Goal: Browse casually: Explore the website without a specific task or goal

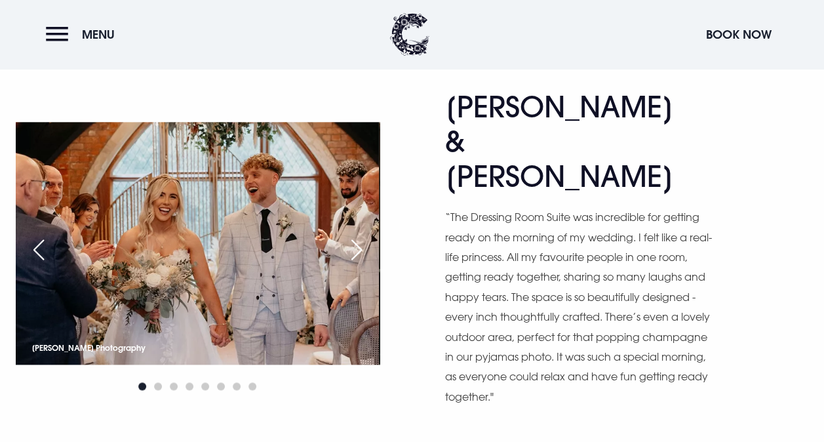
scroll to position [632, 0]
click at [361, 235] on div "Next slide" at bounding box center [356, 249] width 33 height 29
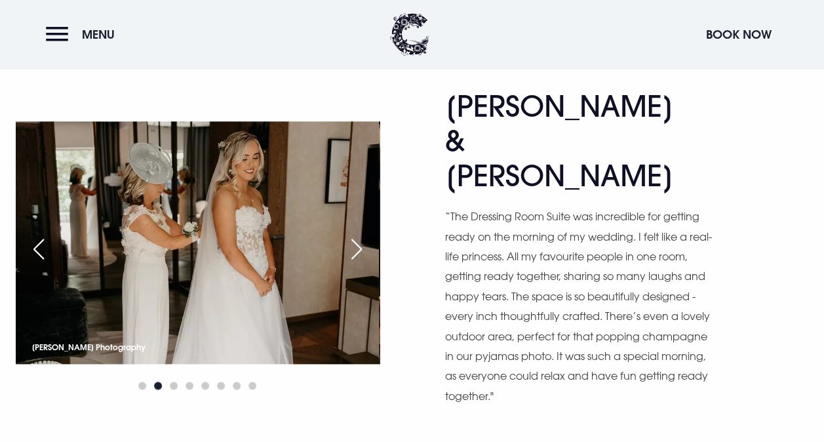
click at [361, 235] on div "Next slide" at bounding box center [356, 249] width 33 height 29
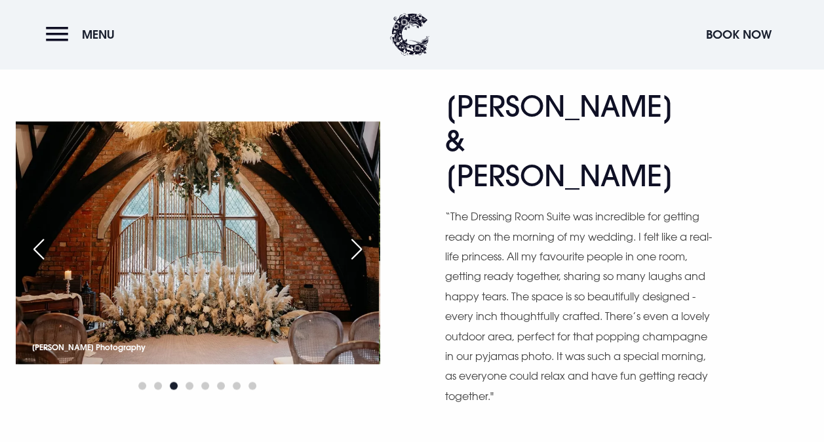
click at [361, 235] on div "Next slide" at bounding box center [356, 249] width 33 height 29
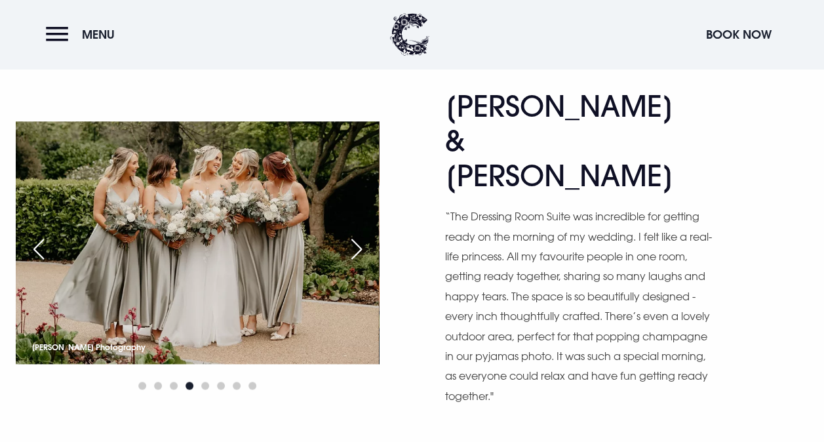
click at [364, 235] on div "Next slide" at bounding box center [356, 249] width 33 height 29
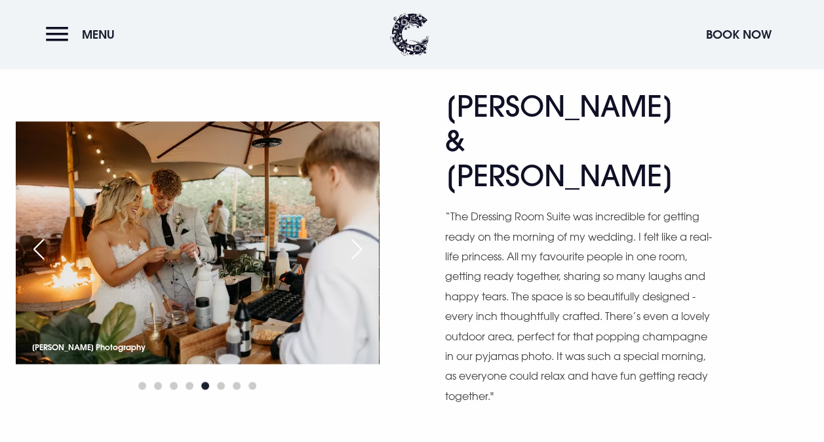
click at [364, 235] on div "Next slide" at bounding box center [356, 249] width 33 height 29
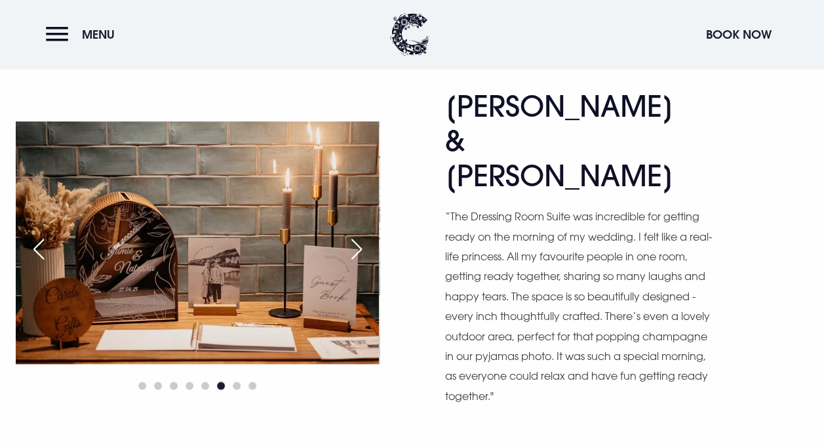
click at [362, 235] on div "Next slide" at bounding box center [356, 249] width 33 height 29
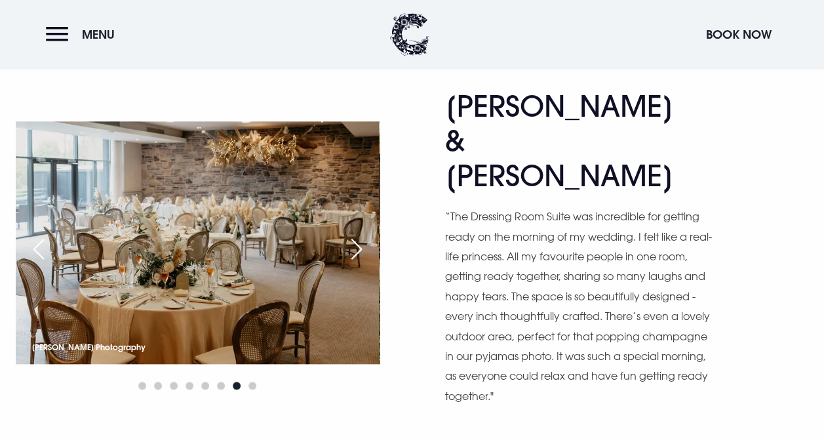
click at [362, 235] on div "Next slide" at bounding box center [356, 249] width 33 height 29
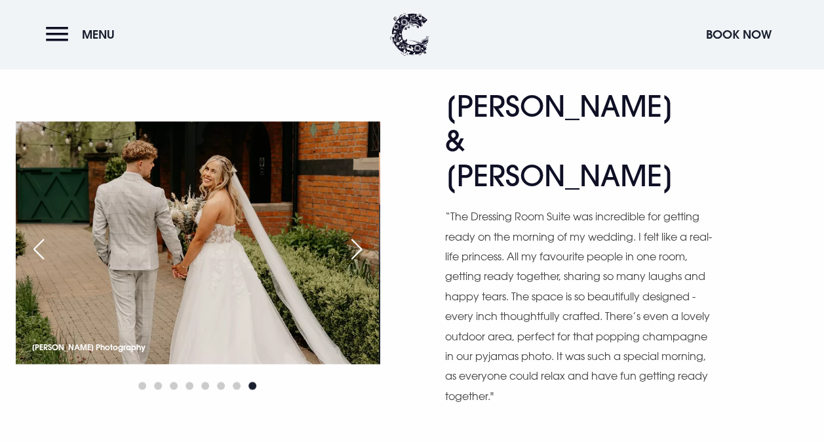
click at [362, 235] on div "Next slide" at bounding box center [356, 249] width 33 height 29
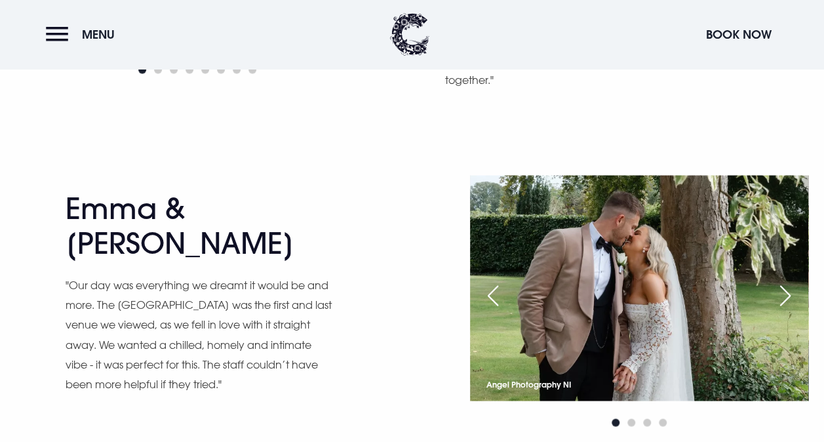
scroll to position [946, 0]
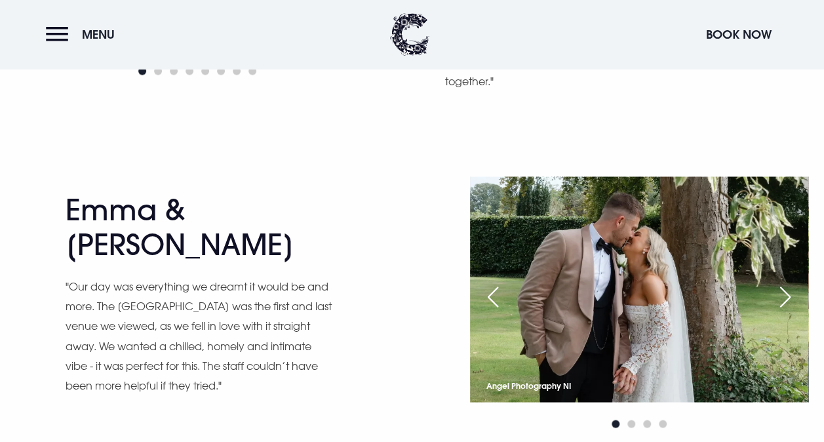
click at [788, 282] on div "Next slide" at bounding box center [785, 296] width 33 height 29
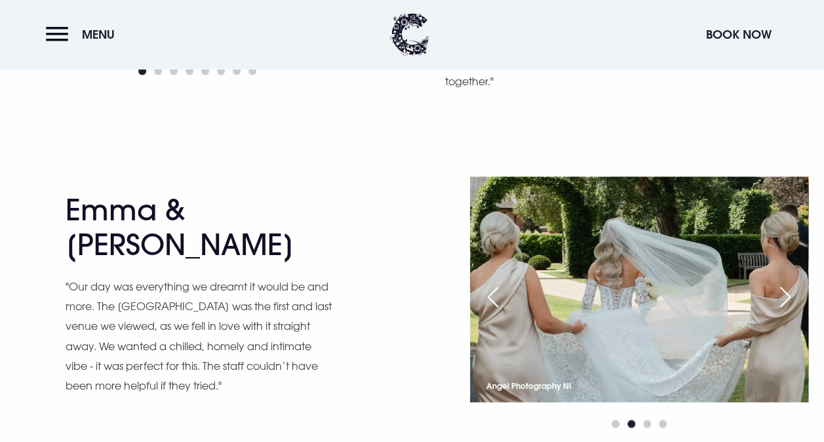
click at [788, 282] on div "Next slide" at bounding box center [785, 296] width 33 height 29
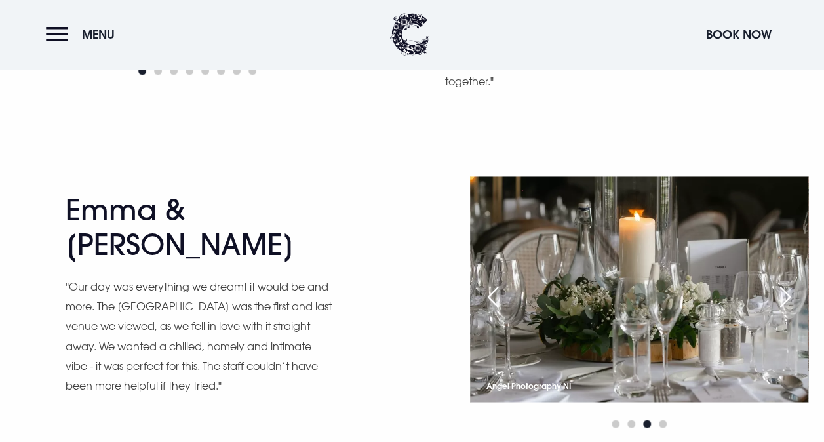
click at [790, 282] on div "Next slide" at bounding box center [785, 296] width 33 height 29
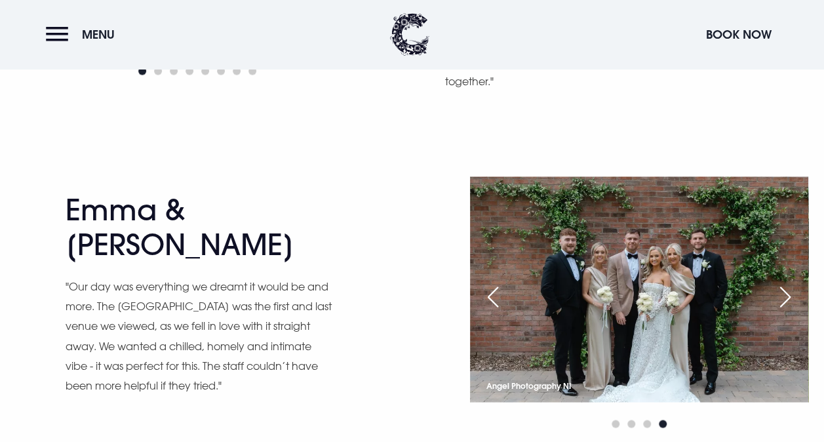
click at [790, 282] on div "Next slide" at bounding box center [785, 296] width 33 height 29
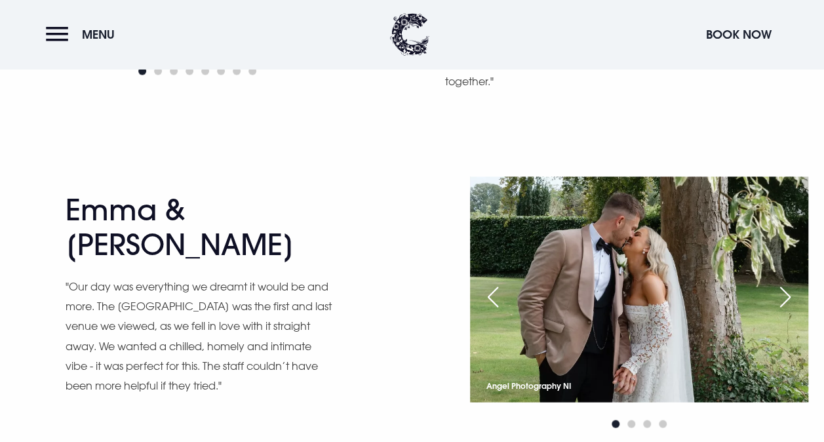
click at [790, 282] on div "Next slide" at bounding box center [785, 296] width 33 height 29
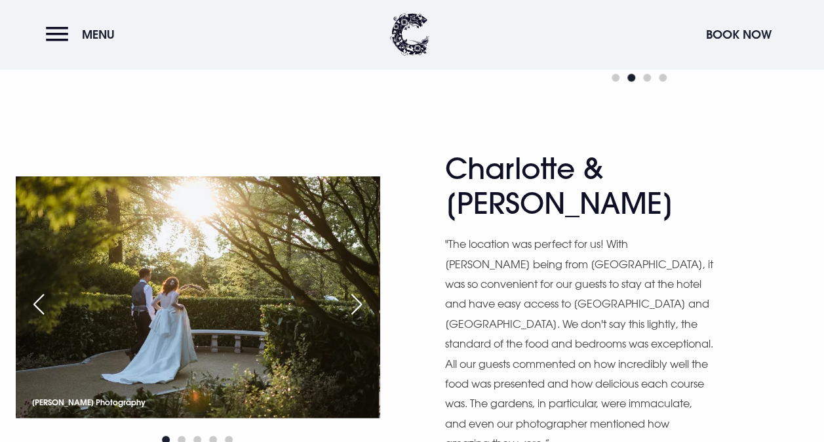
scroll to position [1300, 0]
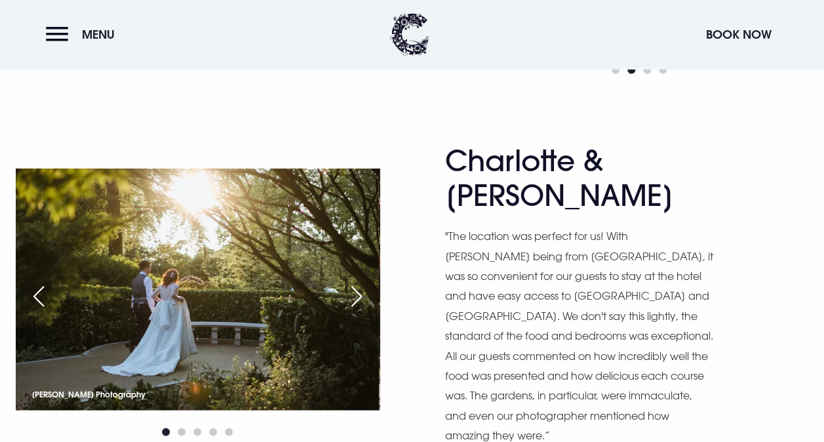
click at [358, 282] on div "Next slide" at bounding box center [356, 296] width 33 height 29
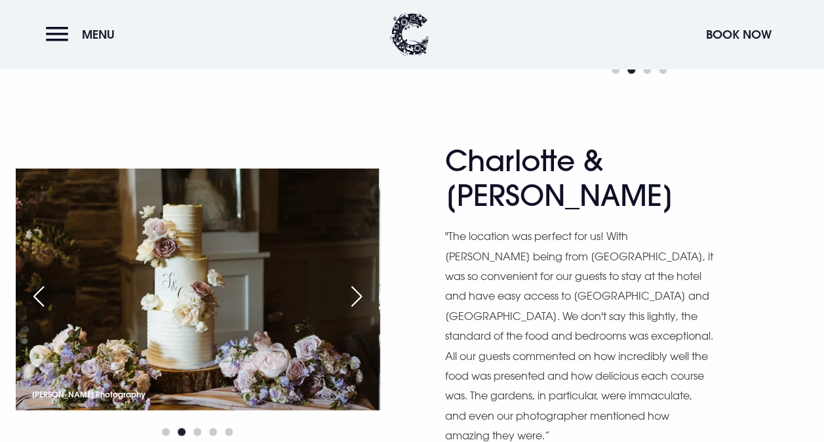
click at [363, 282] on div "Next slide" at bounding box center [356, 296] width 33 height 29
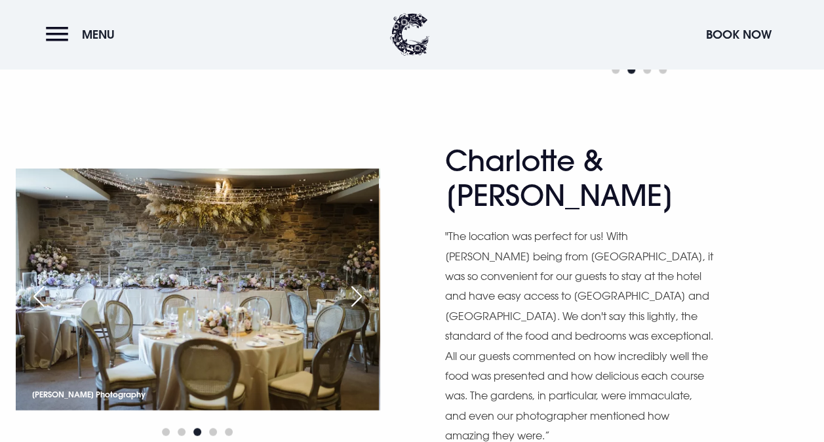
click at [363, 282] on div "Next slide" at bounding box center [356, 296] width 33 height 29
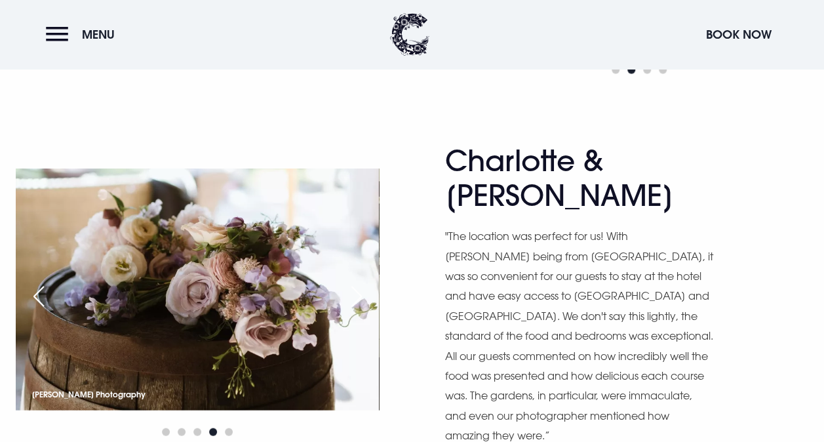
click at [363, 282] on div "Next slide" at bounding box center [356, 296] width 33 height 29
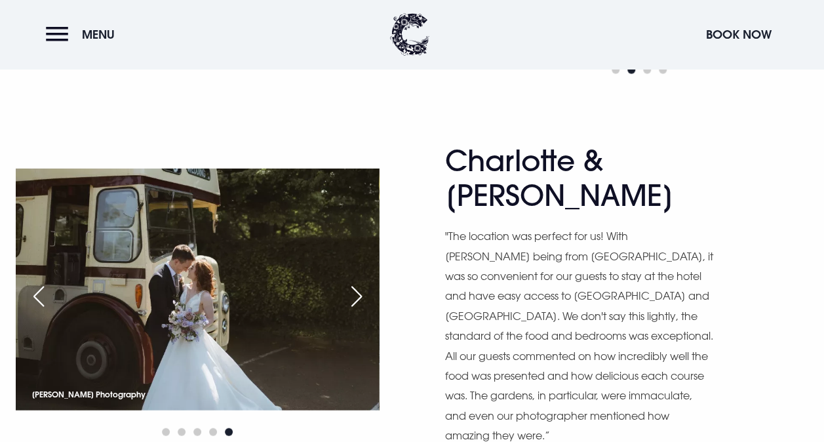
click at [363, 282] on div "Next slide" at bounding box center [356, 296] width 33 height 29
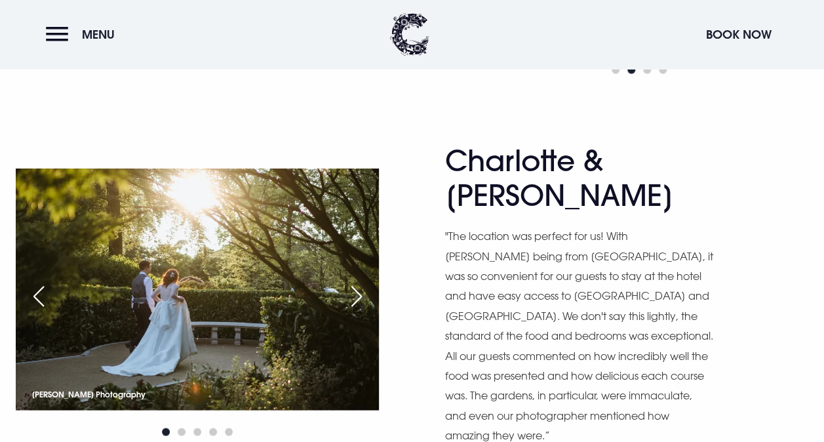
click at [363, 282] on div "Next slide" at bounding box center [356, 296] width 33 height 29
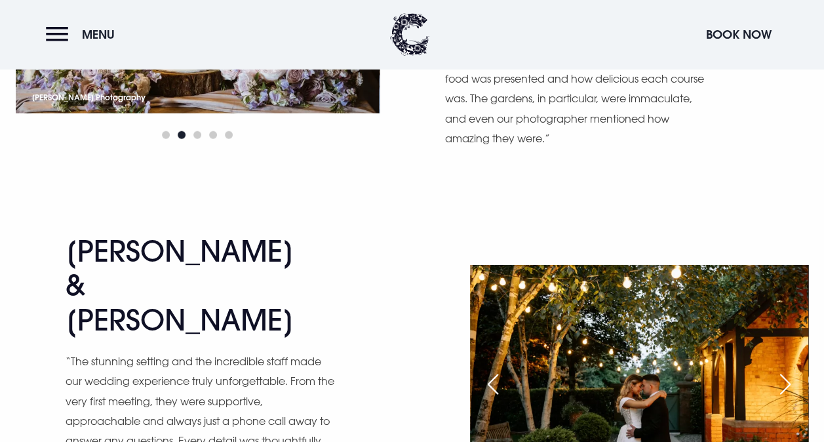
scroll to position [1600, 0]
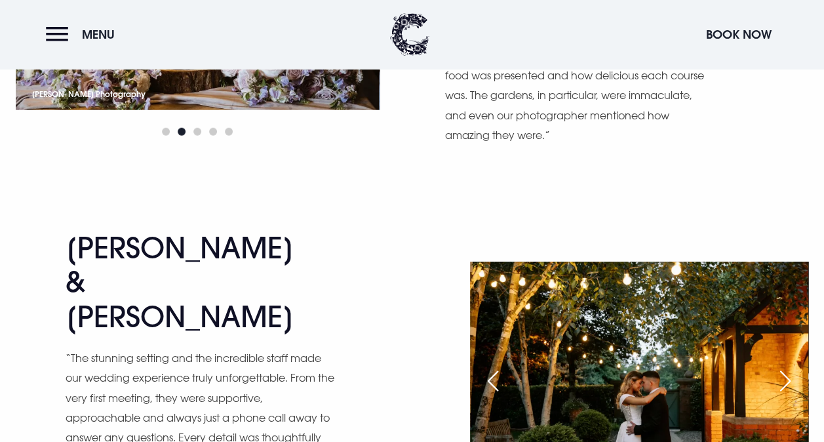
click at [786, 367] on div "Next slide" at bounding box center [785, 381] width 33 height 29
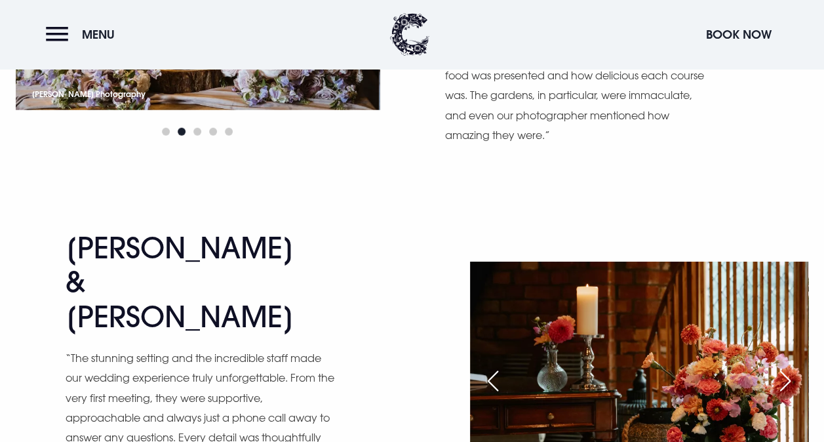
click at [788, 367] on div "Next slide" at bounding box center [785, 381] width 33 height 29
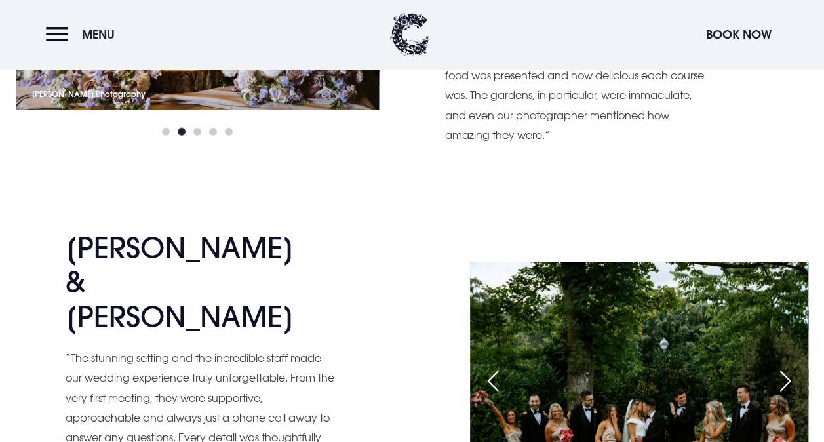
click at [788, 367] on div "Next slide" at bounding box center [785, 381] width 33 height 29
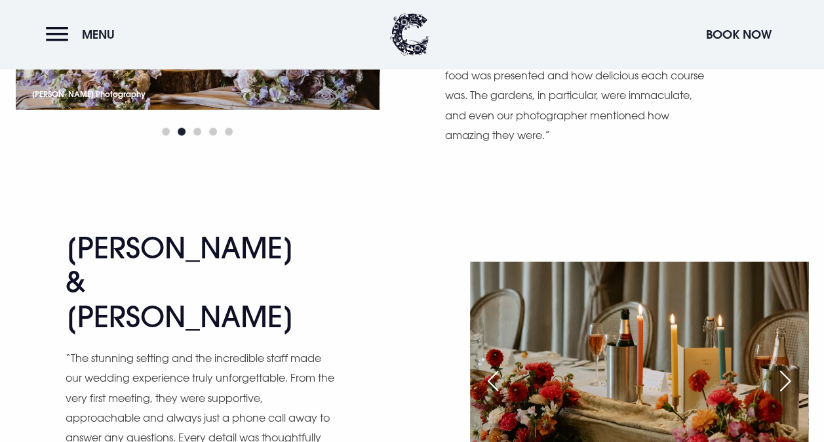
click at [794, 367] on div "Next slide" at bounding box center [785, 381] width 33 height 29
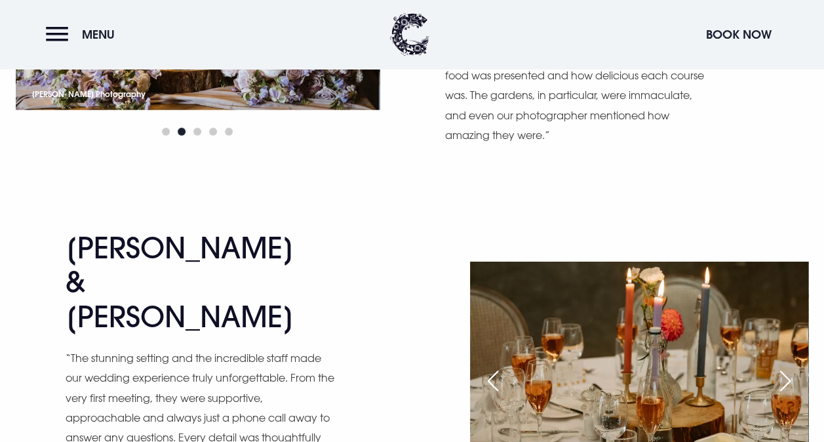
click at [794, 367] on div "Next slide" at bounding box center [785, 381] width 33 height 29
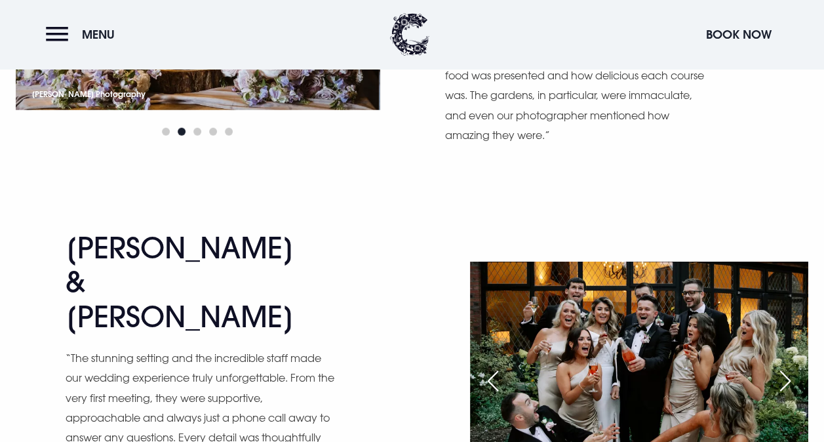
click at [794, 367] on div "Next slide" at bounding box center [785, 381] width 33 height 29
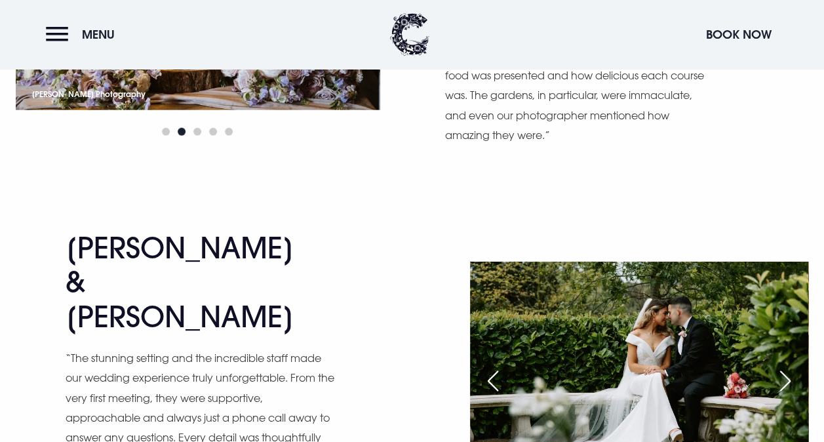
click at [790, 367] on div "Next slide" at bounding box center [785, 381] width 33 height 29
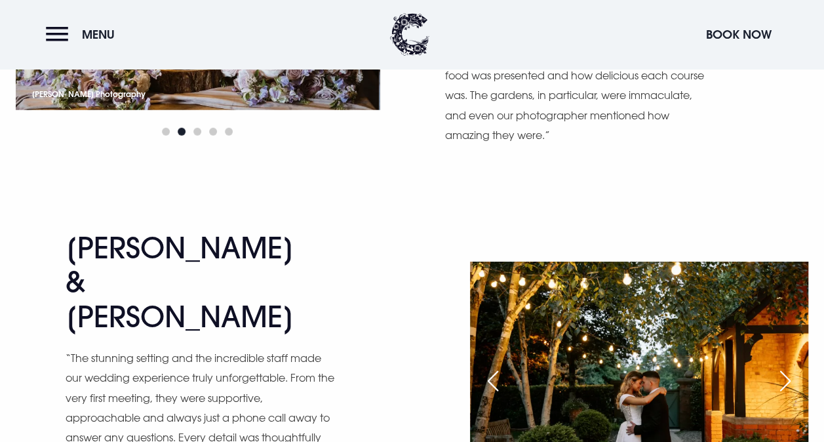
click at [790, 367] on div "Next slide" at bounding box center [785, 381] width 33 height 29
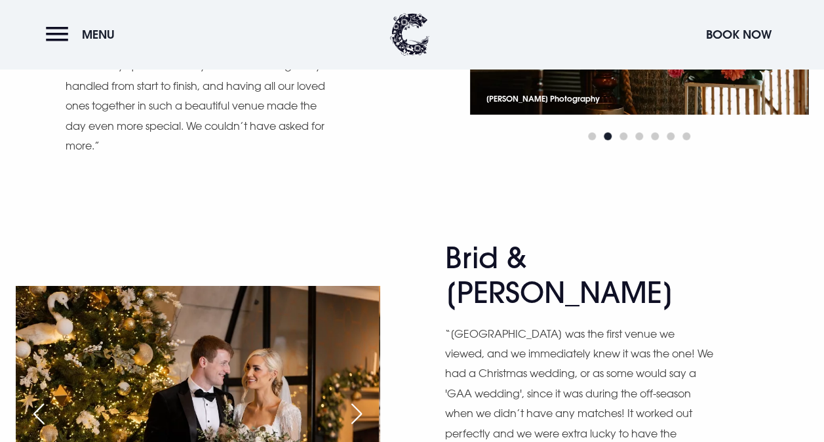
scroll to position [1973, 0]
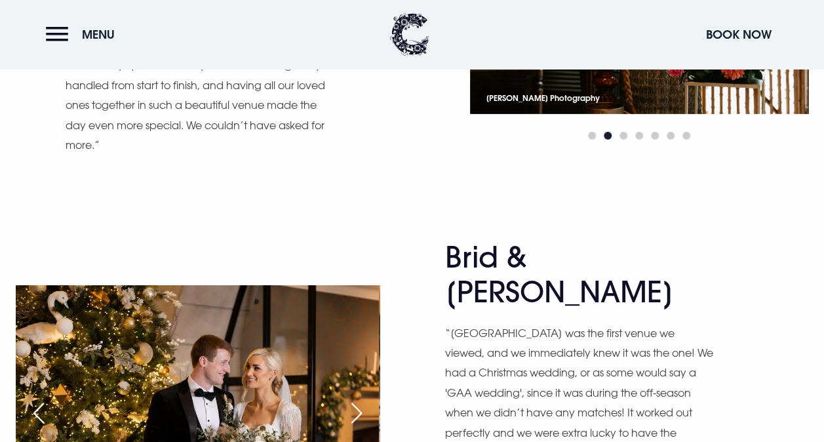
click at [363, 399] on div "Next slide" at bounding box center [356, 413] width 33 height 29
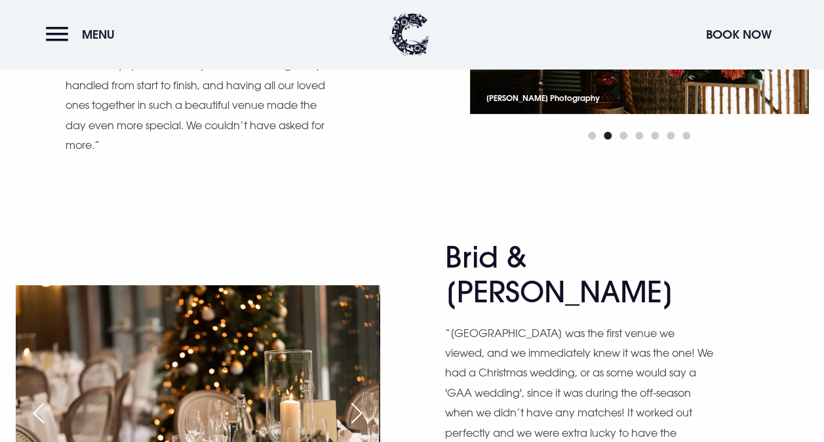
click at [362, 399] on div "Next slide" at bounding box center [356, 413] width 33 height 29
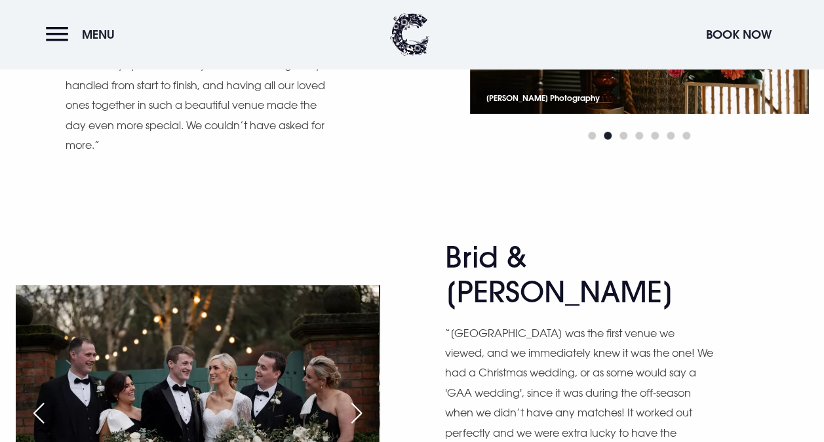
click at [362, 399] on div "Next slide" at bounding box center [356, 413] width 33 height 29
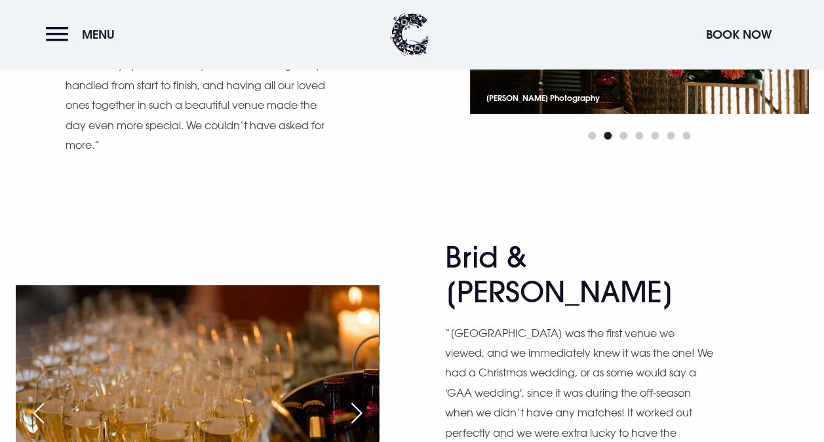
click at [362, 399] on div "Next slide" at bounding box center [356, 413] width 33 height 29
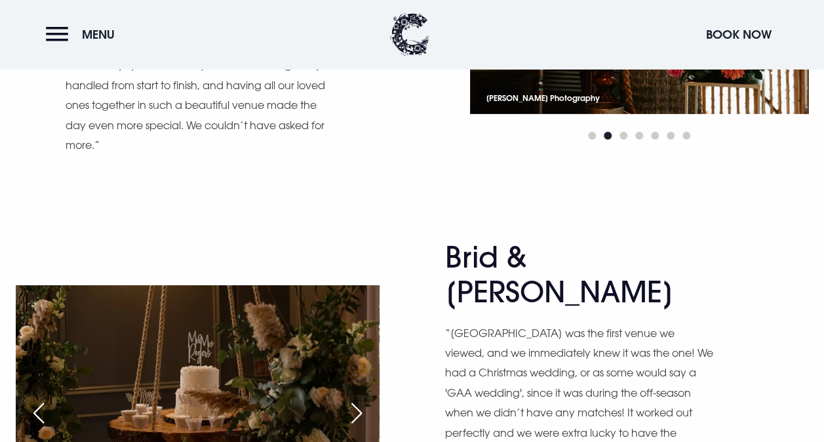
click at [362, 399] on div "Next slide" at bounding box center [356, 413] width 33 height 29
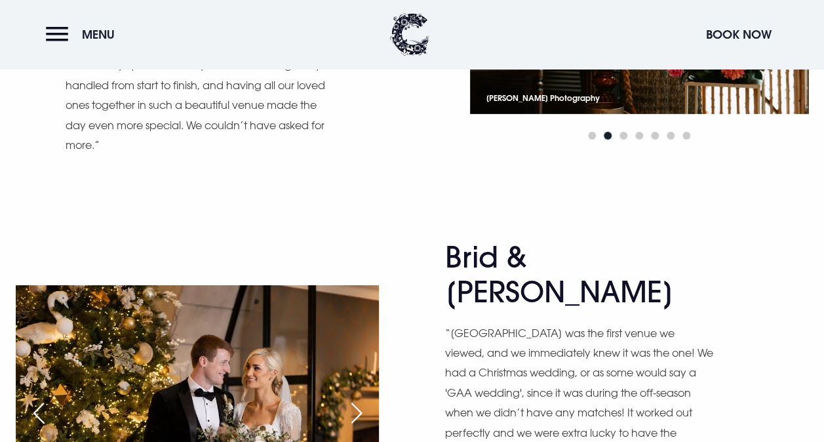
click at [362, 399] on div "Next slide" at bounding box center [356, 413] width 33 height 29
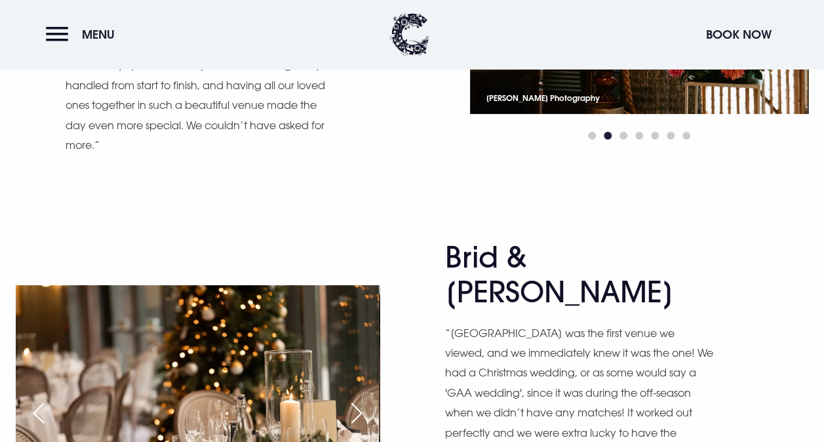
click at [362, 399] on div "Next slide" at bounding box center [356, 413] width 33 height 29
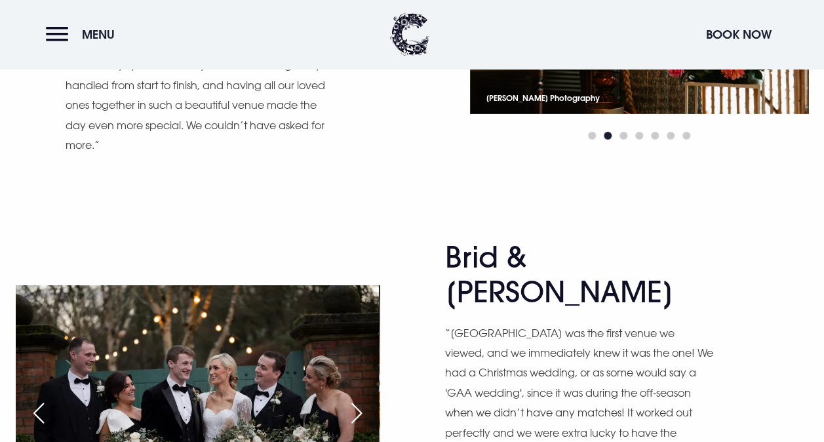
click at [362, 399] on div "Next slide" at bounding box center [356, 413] width 33 height 29
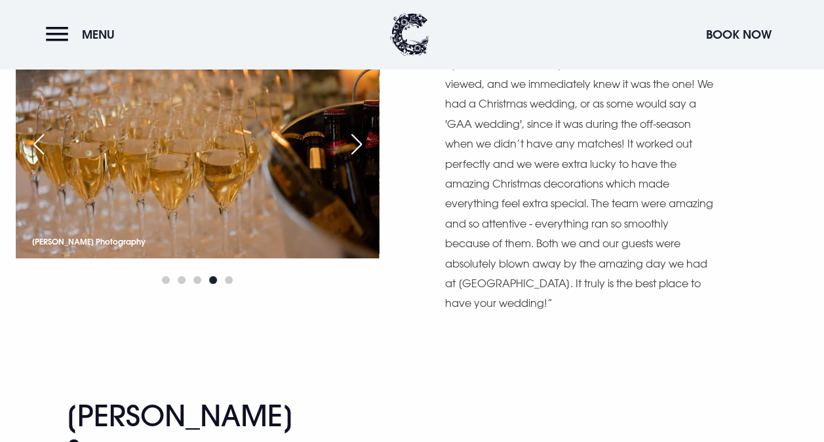
scroll to position [2371, 0]
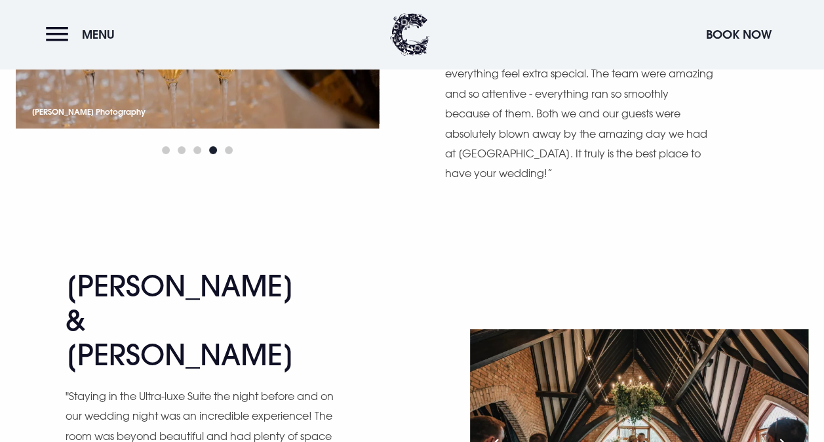
click at [795, 435] on div "Next slide" at bounding box center [785, 449] width 33 height 29
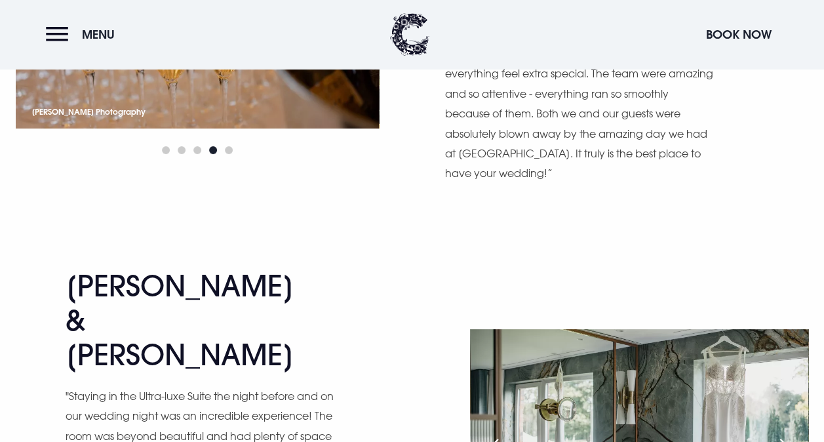
click at [795, 435] on div "Next slide" at bounding box center [785, 449] width 33 height 29
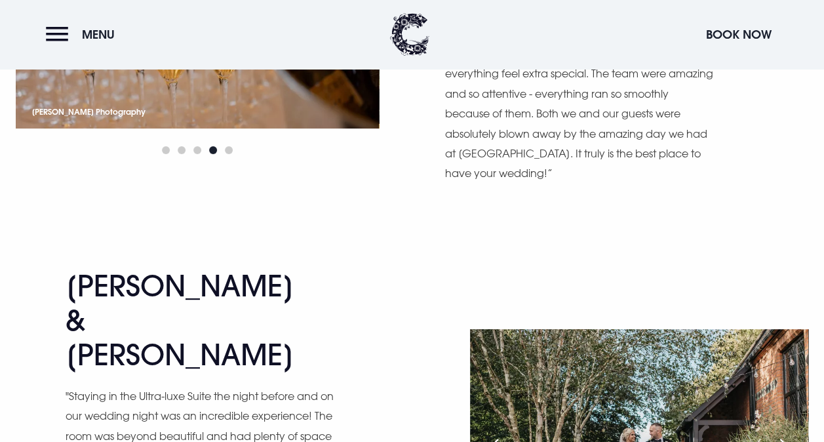
click at [793, 435] on div "Next slide" at bounding box center [785, 449] width 33 height 29
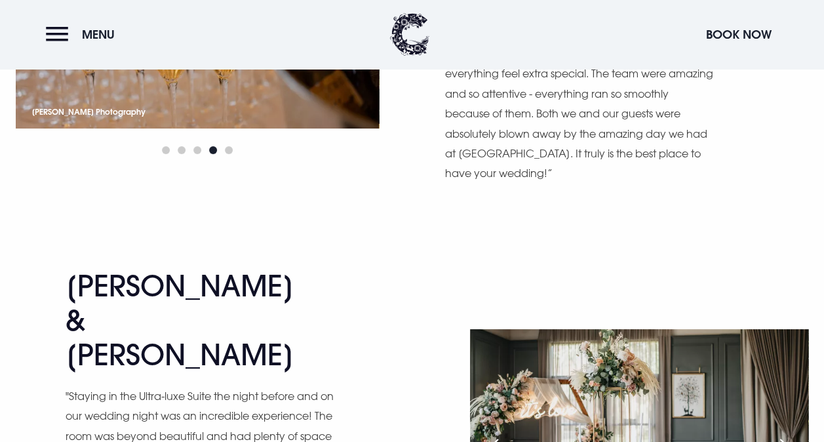
click at [793, 435] on div "Next slide" at bounding box center [785, 449] width 33 height 29
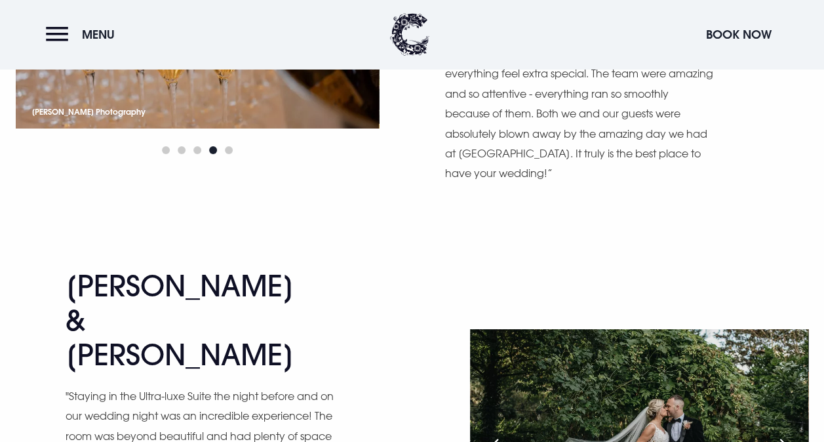
click at [793, 435] on div "Next slide" at bounding box center [785, 449] width 33 height 29
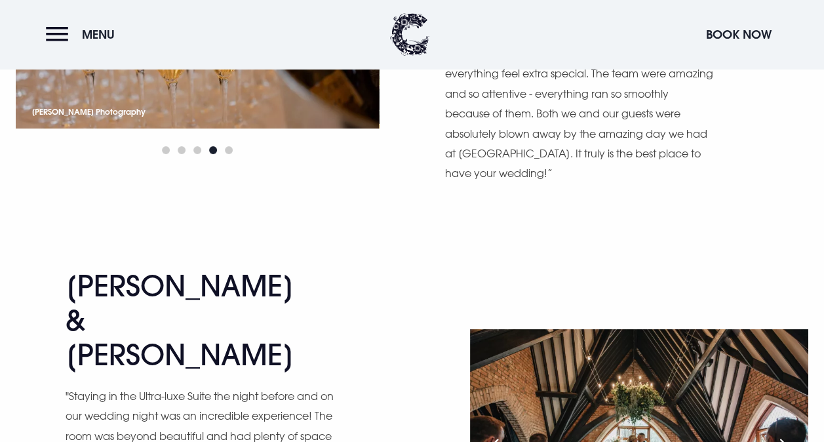
click at [792, 435] on div "Next slide" at bounding box center [785, 449] width 33 height 29
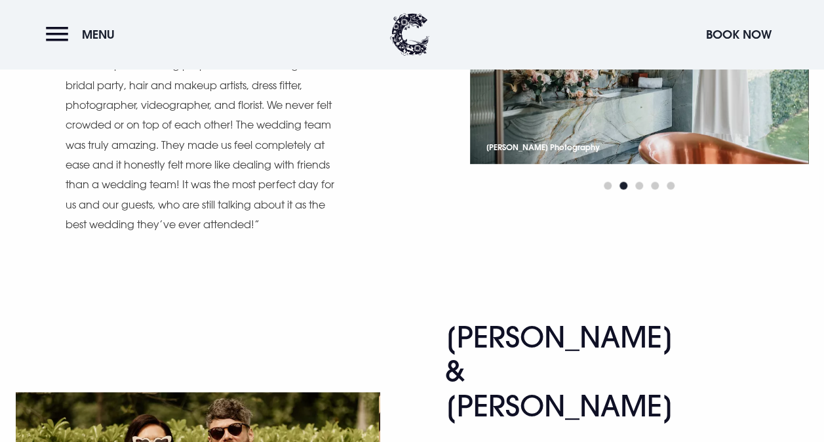
scroll to position [2786, 0]
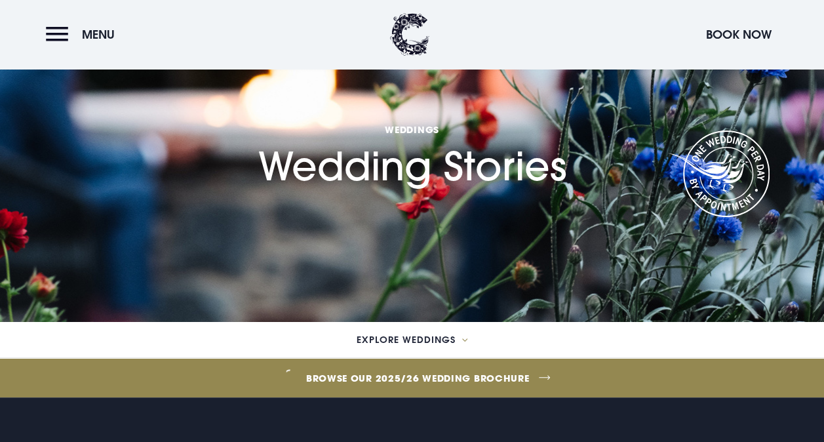
scroll to position [0, 0]
